Goal: Information Seeking & Learning: Check status

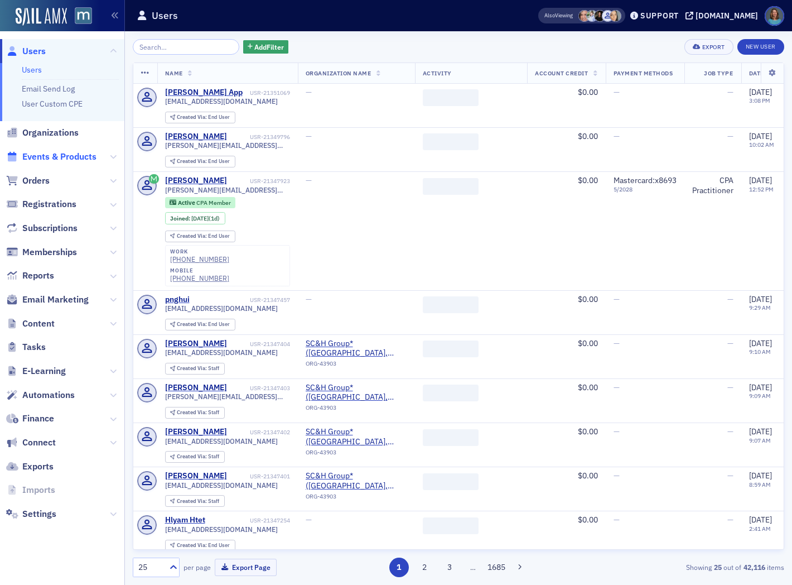
click at [74, 159] on span "Events & Products" at bounding box center [59, 157] width 74 height 12
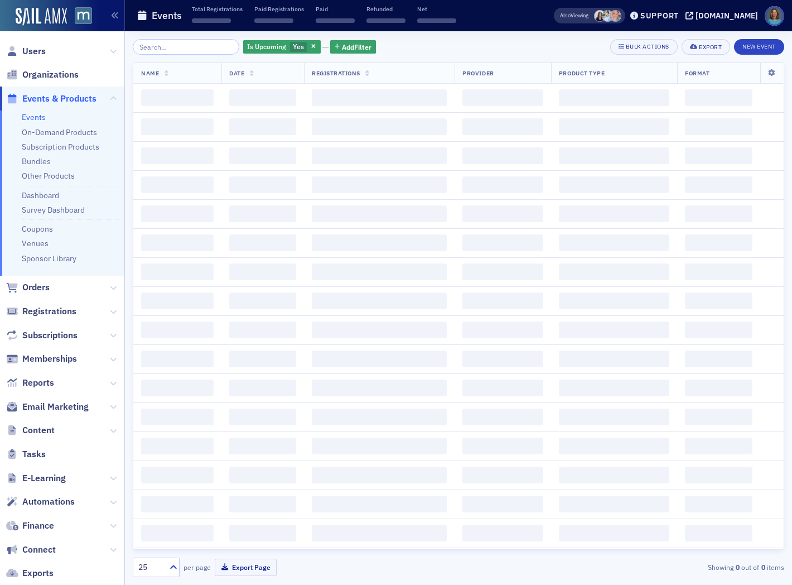
drag, startPoint x: 179, startPoint y: 48, endPoint x: 191, endPoint y: 46, distance: 12.4
click at [180, 48] on input "search" at bounding box center [186, 47] width 107 height 16
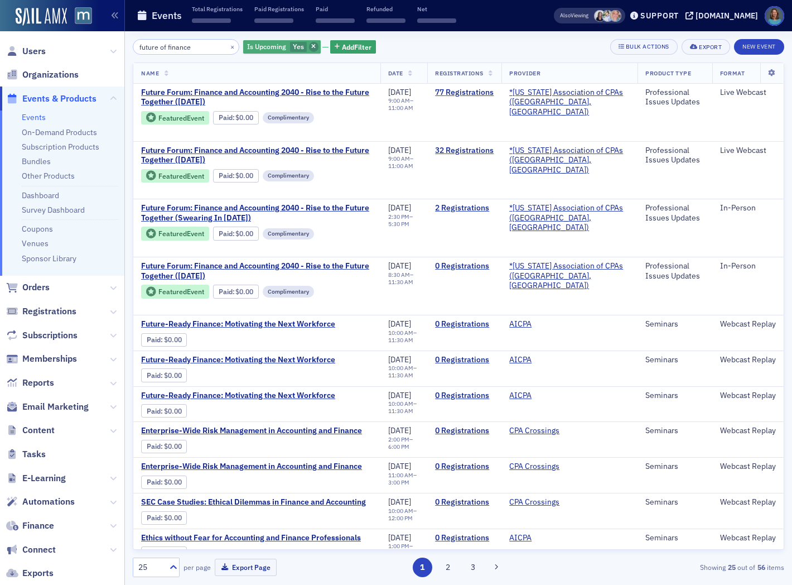
type input "future of finance"
click at [309, 45] on span "button" at bounding box center [314, 47] width 10 height 10
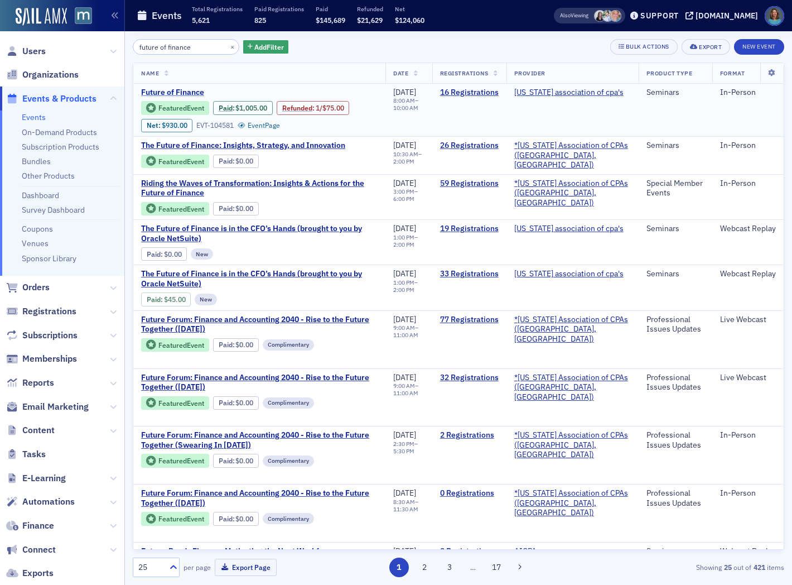
click at [191, 94] on span "Future of Finance" at bounding box center [234, 93] width 187 height 10
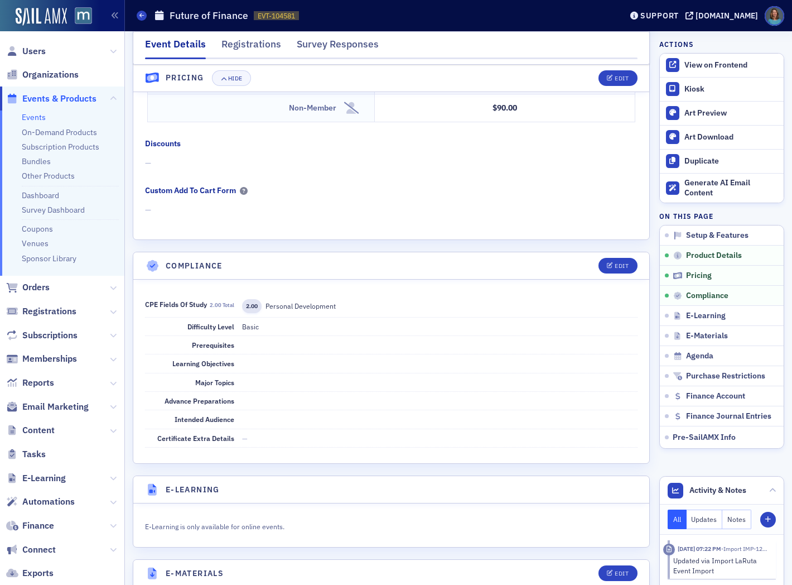
scroll to position [930, 0]
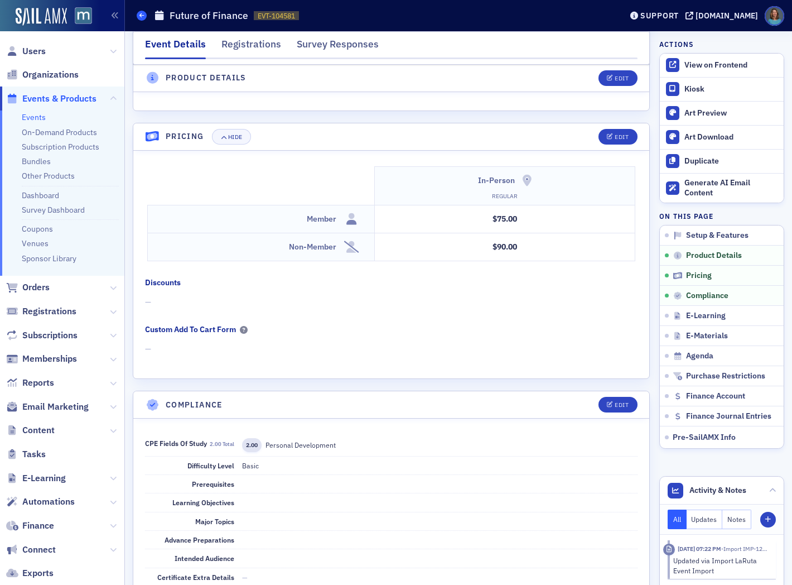
click at [138, 16] on span at bounding box center [142, 16] width 10 height 10
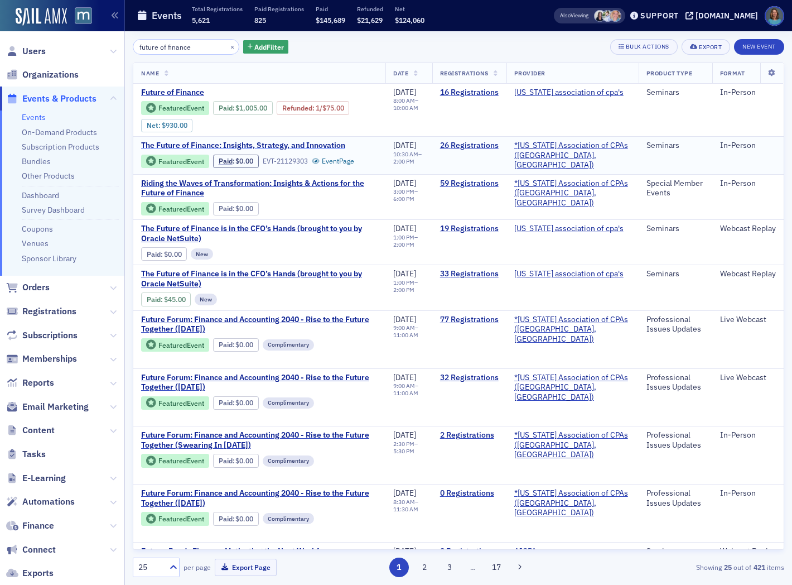
click at [328, 142] on span "The Future of Finance: Insights, Strategy, and Innovation" at bounding box center [243, 146] width 204 height 10
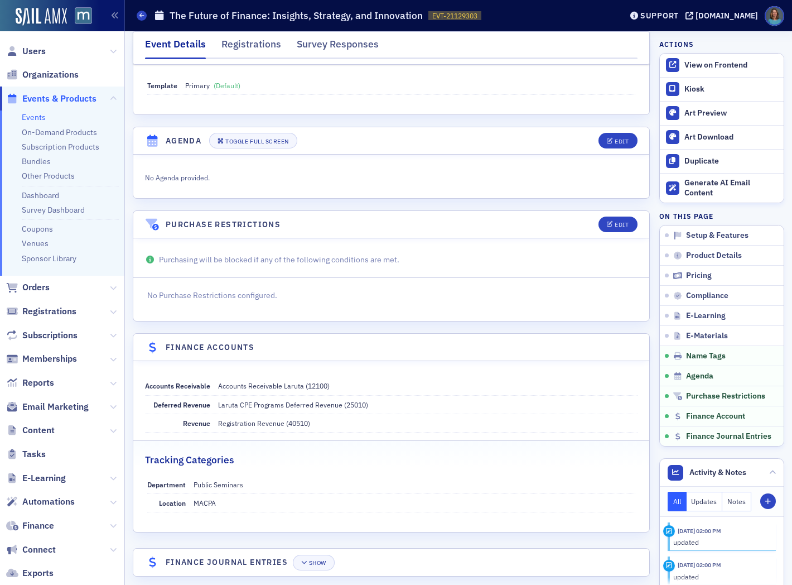
scroll to position [1436, 0]
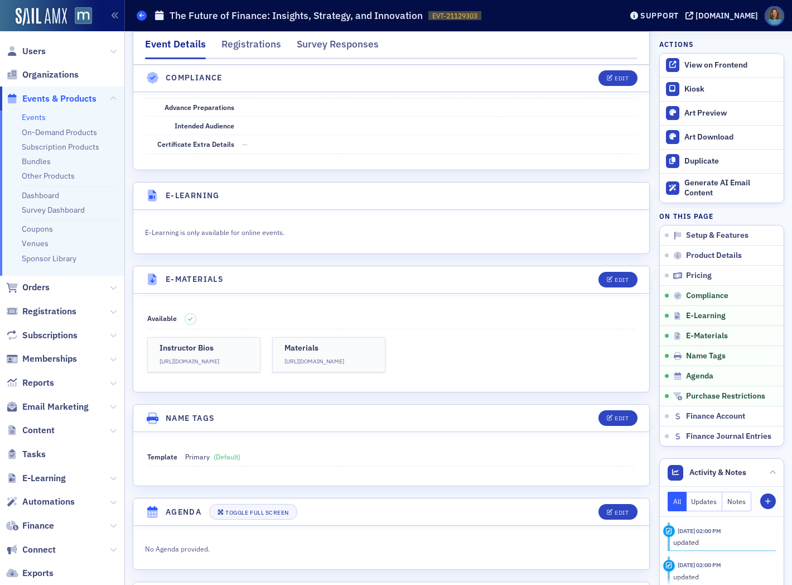
click at [146, 13] on span at bounding box center [142, 16] width 10 height 10
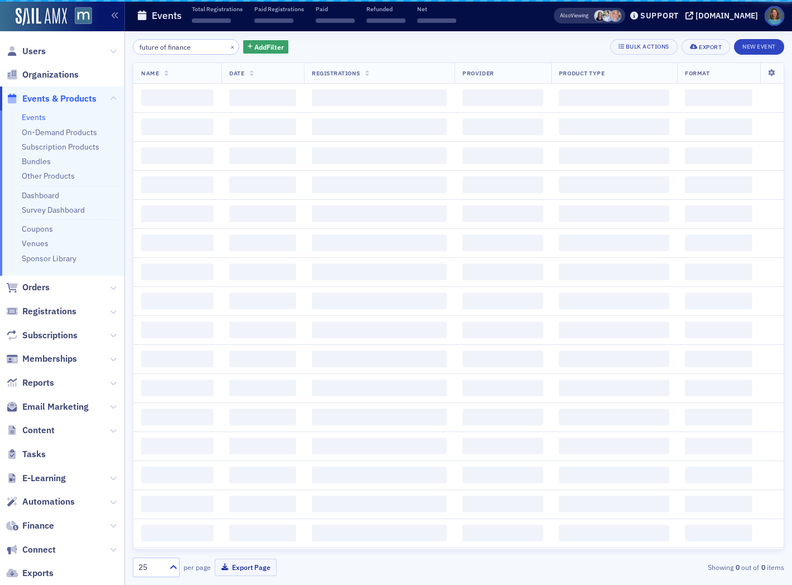
click at [35, 119] on link "Events" at bounding box center [34, 117] width 24 height 10
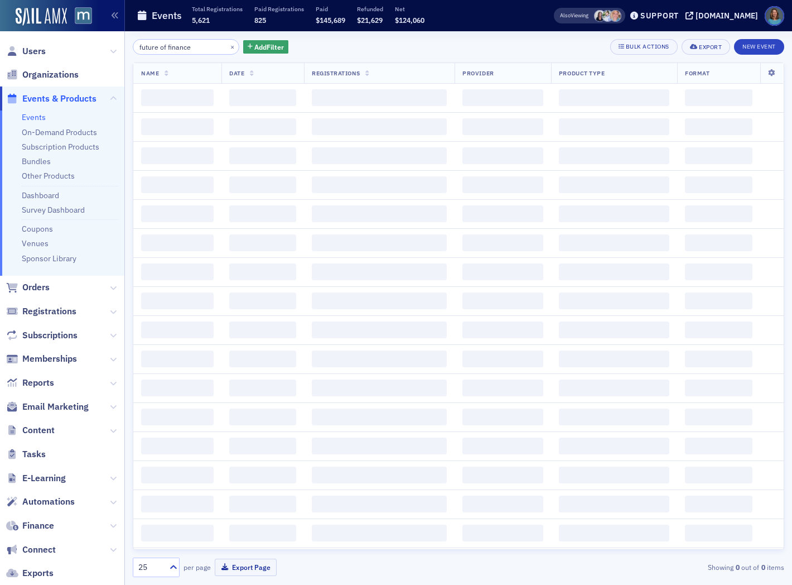
drag, startPoint x: 187, startPoint y: 48, endPoint x: 129, endPoint y: 45, distance: 58.1
click at [129, 45] on div "future of finance × Add Filter Bulk Actions Export New Event Name Date Registra…" at bounding box center [458, 308] width 667 height 554
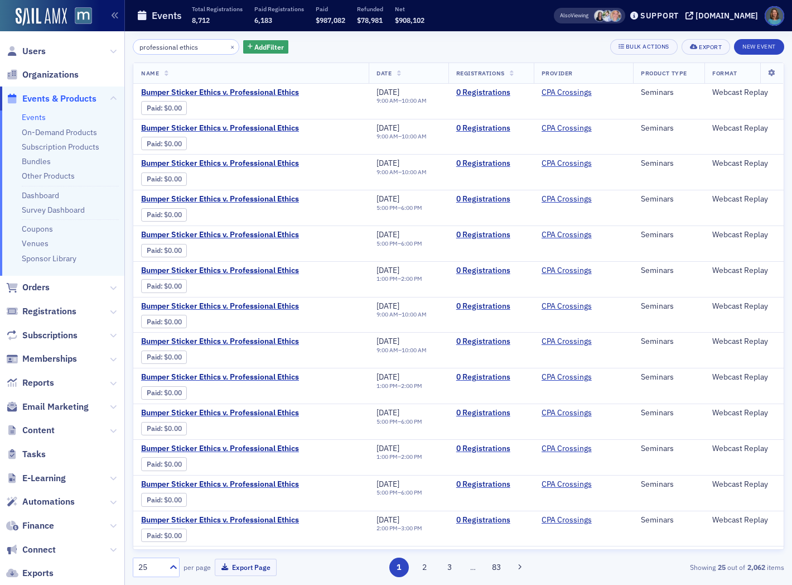
drag, startPoint x: 210, startPoint y: 51, endPoint x: 131, endPoint y: 45, distance: 79.0
click at [131, 45] on div "professional ethics × Add Filter Bulk Actions Export New Event Name Date Regist…" at bounding box center [458, 308] width 667 height 554
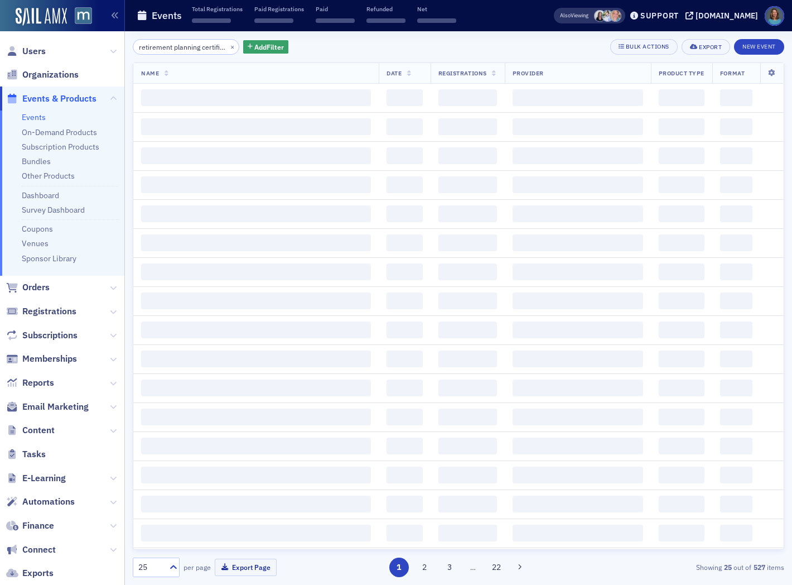
scroll to position [0, 14]
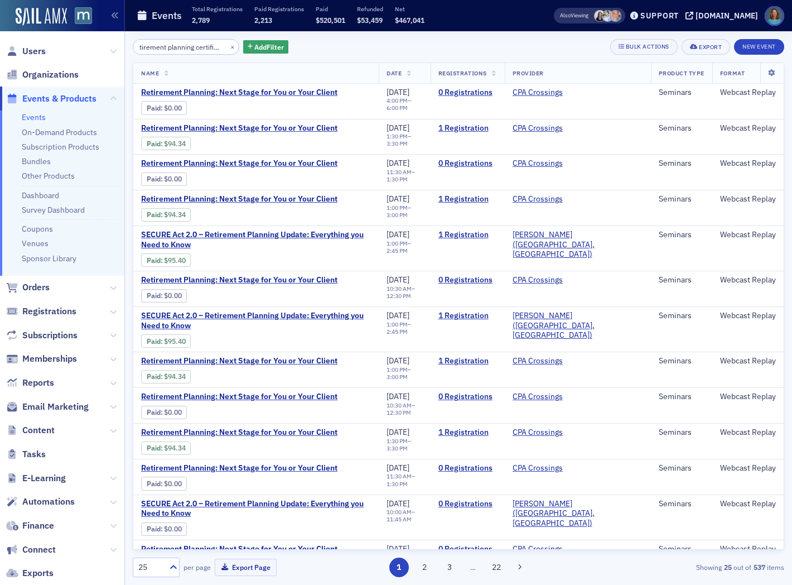
type input "retirement planning certificate"
click at [110, 382] on icon at bounding box center [113, 383] width 7 height 7
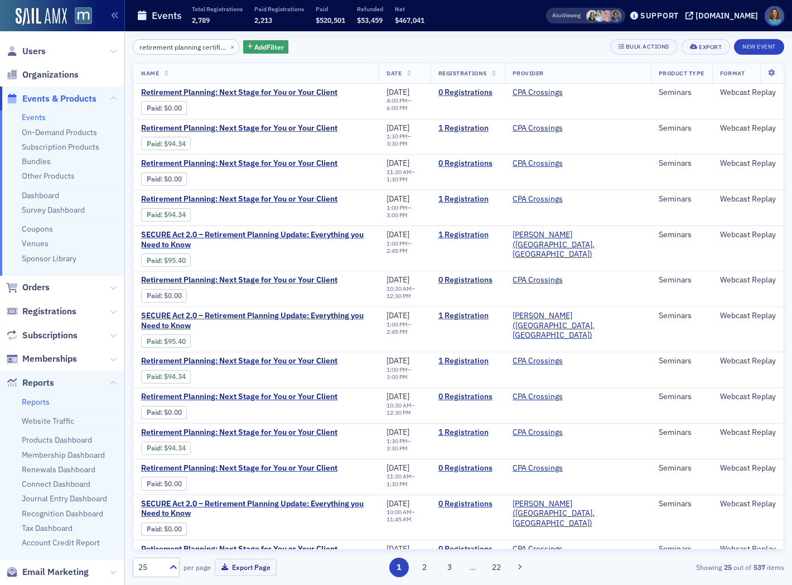
click at [42, 402] on link "Reports" at bounding box center [36, 402] width 28 height 10
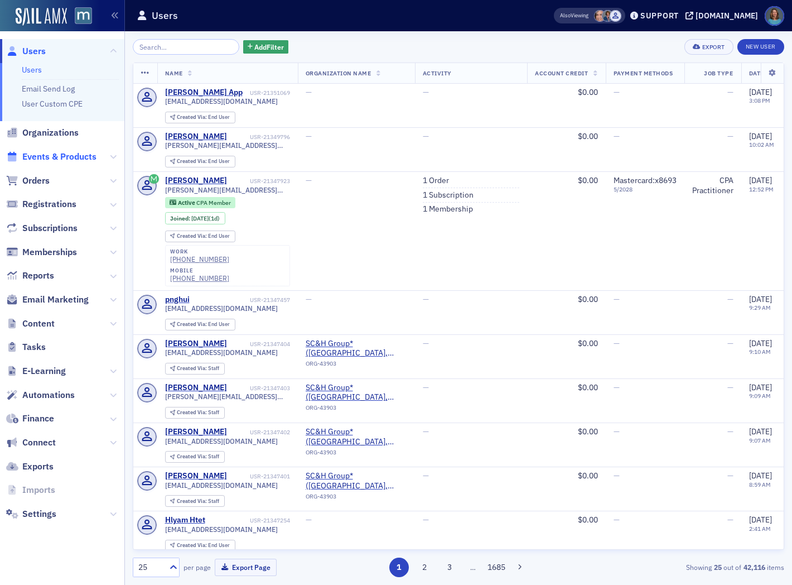
click at [57, 157] on span "Events & Products" at bounding box center [59, 157] width 74 height 12
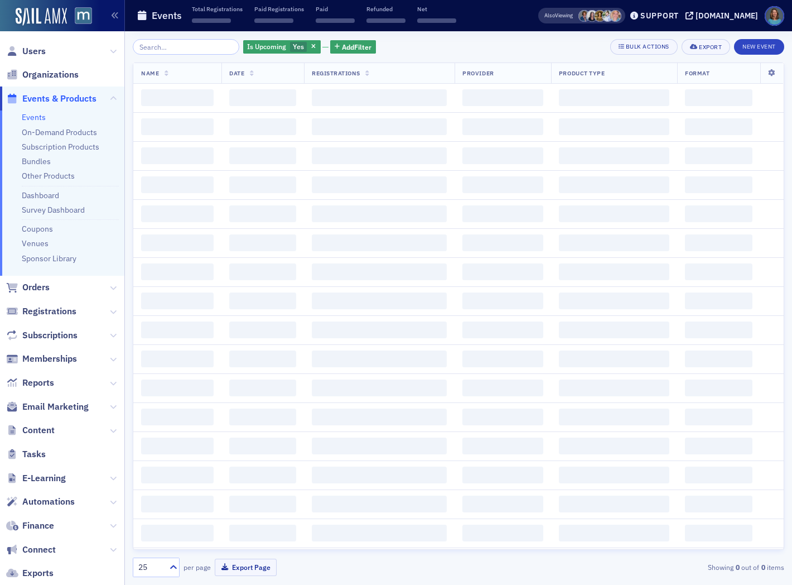
click at [168, 49] on input "search" at bounding box center [186, 47] width 107 height 16
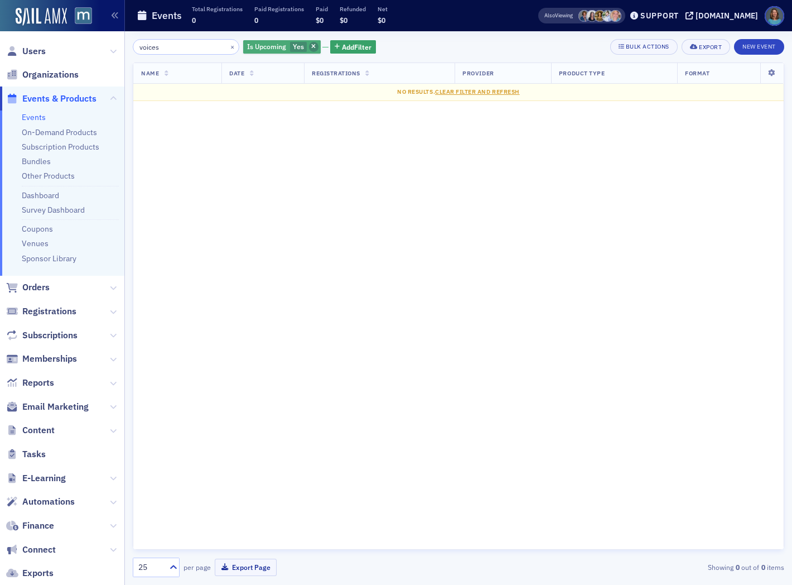
type input "voices"
click at [311, 44] on icon "button" at bounding box center [313, 47] width 4 height 6
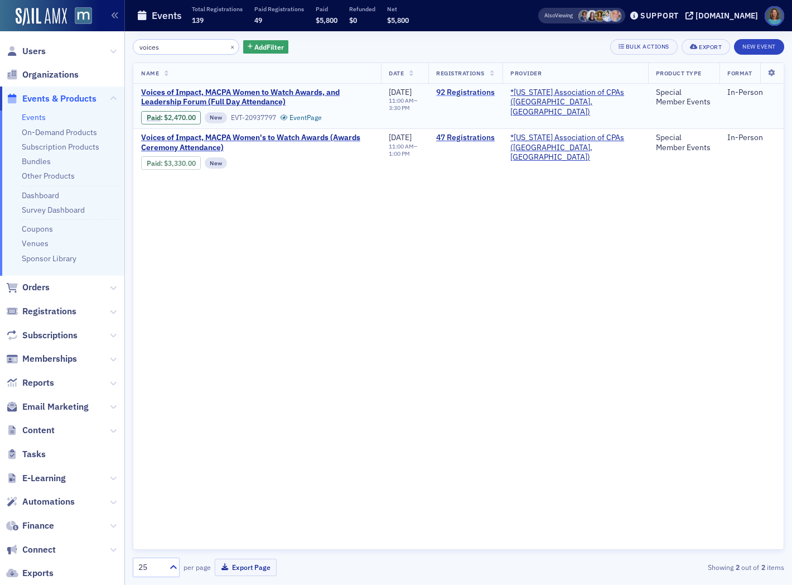
click at [483, 93] on link "92 Registrations" at bounding box center [465, 93] width 59 height 10
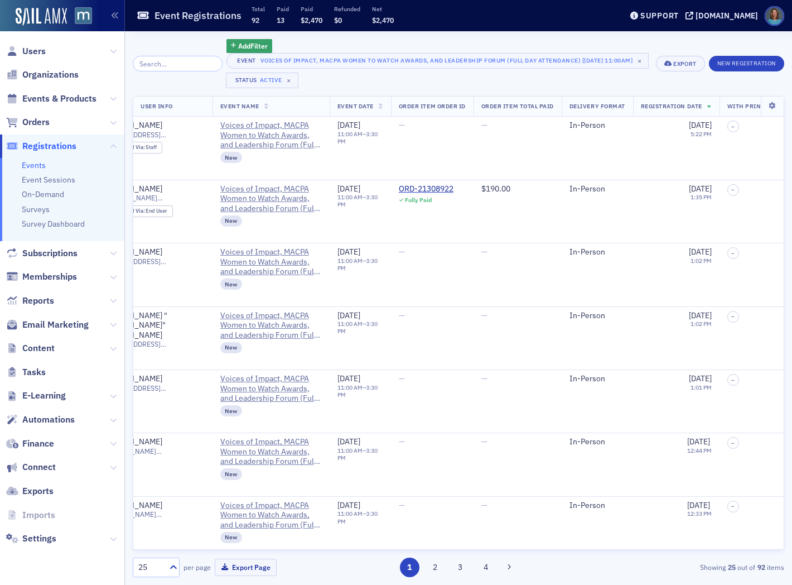
scroll to position [0, 107]
click at [169, 570] on icon at bounding box center [173, 566] width 11 height 11
click at [152, 498] on span "100" at bounding box center [146, 499] width 13 height 12
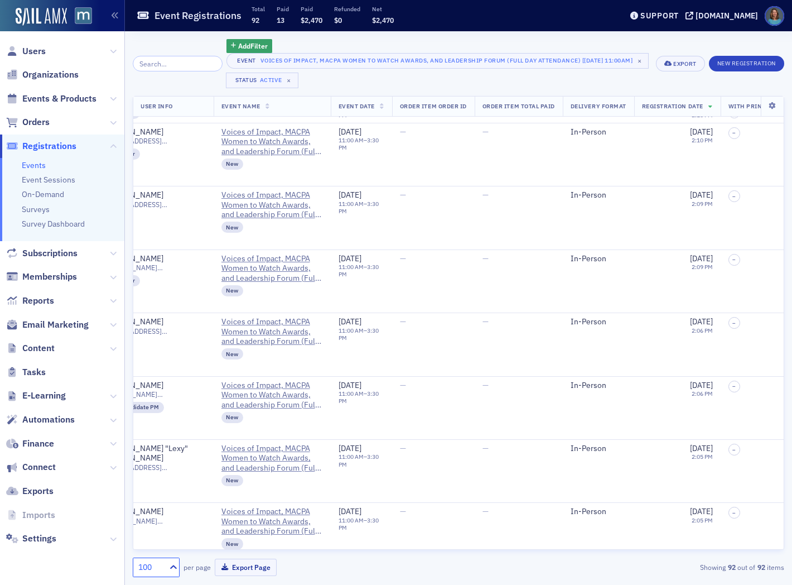
scroll to position [4478, 107]
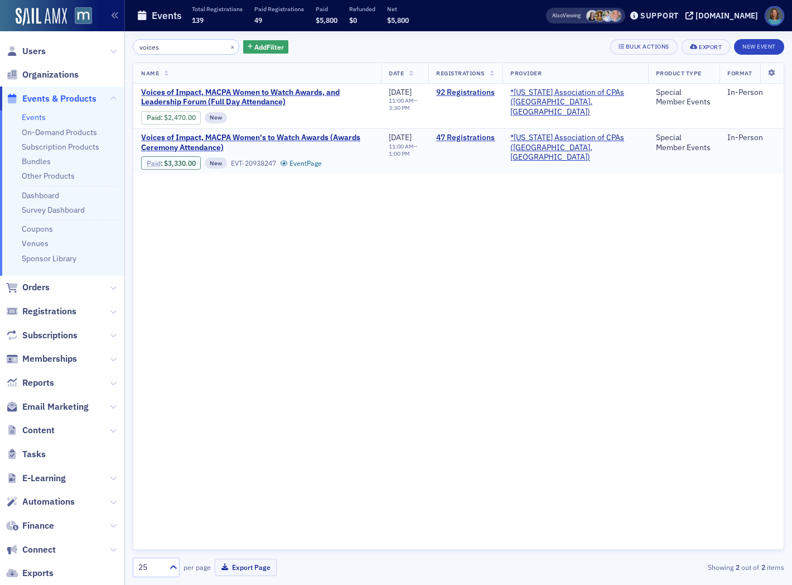
click at [147, 160] on link "Paid" at bounding box center [154, 163] width 14 height 8
click at [489, 137] on link "47 Registrations" at bounding box center [465, 138] width 59 height 10
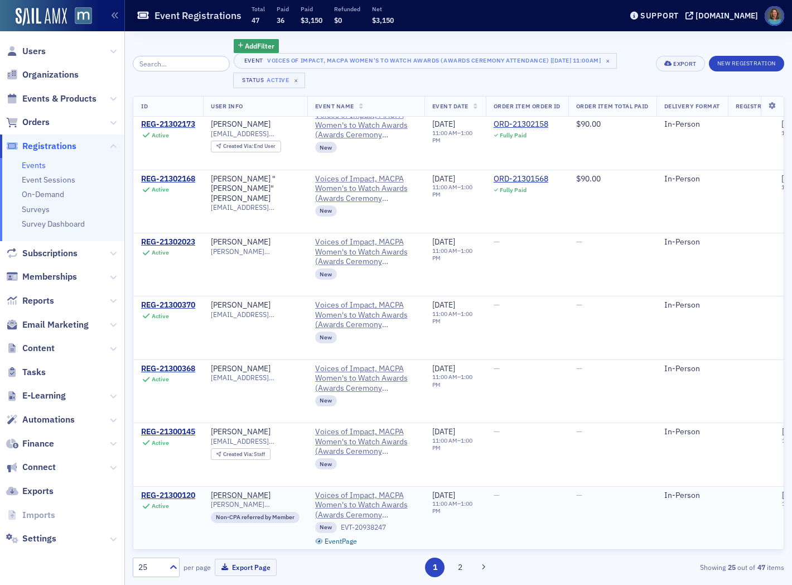
scroll to position [1158, 0]
click at [166, 570] on div at bounding box center [172, 567] width 14 height 12
click at [149, 498] on span "100" at bounding box center [146, 499] width 13 height 12
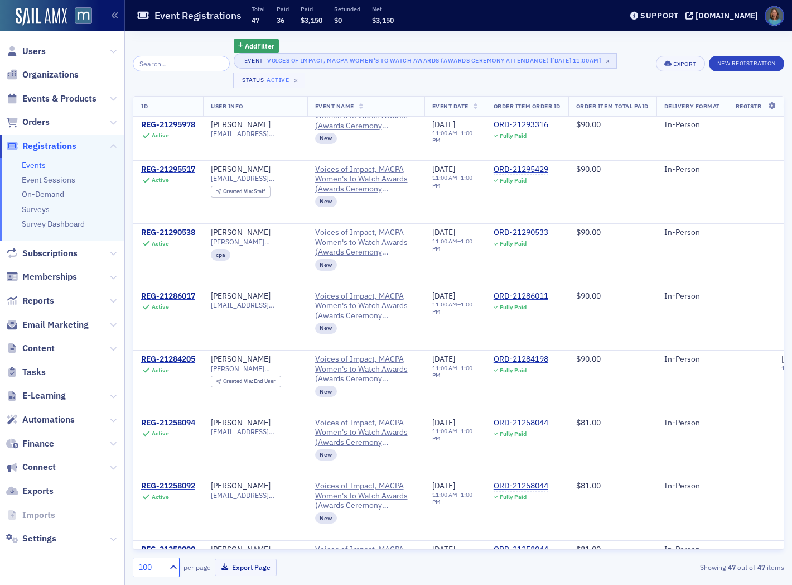
scroll to position [1745, 0]
